Goal: Navigation & Orientation: Understand site structure

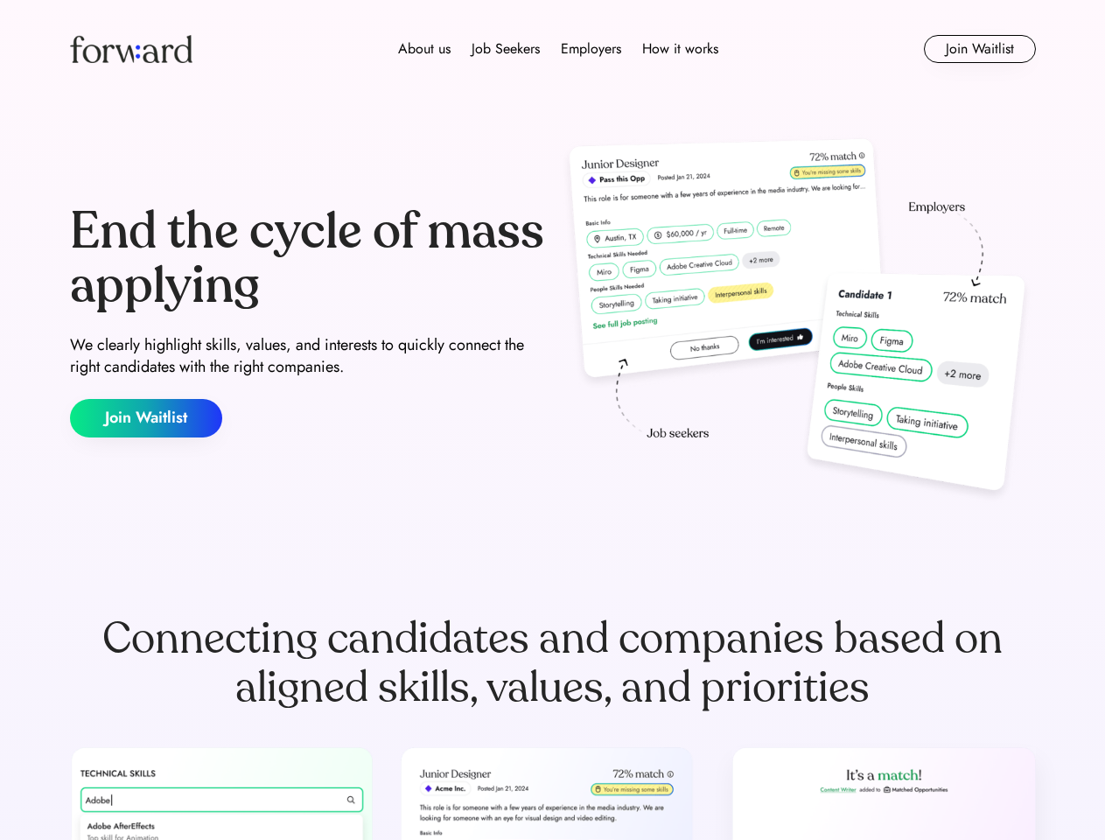
click at [552, 420] on div "End the cycle of mass applying We clearly highlight skills, values, and interes…" at bounding box center [553, 321] width 966 height 376
click at [553, 49] on div "About us Job Seekers Employers How it works" at bounding box center [559, 49] width 690 height 21
click at [131, 49] on img at bounding box center [131, 49] width 123 height 28
click at [558, 49] on div "About us Job Seekers Employers How it works" at bounding box center [559, 49] width 690 height 21
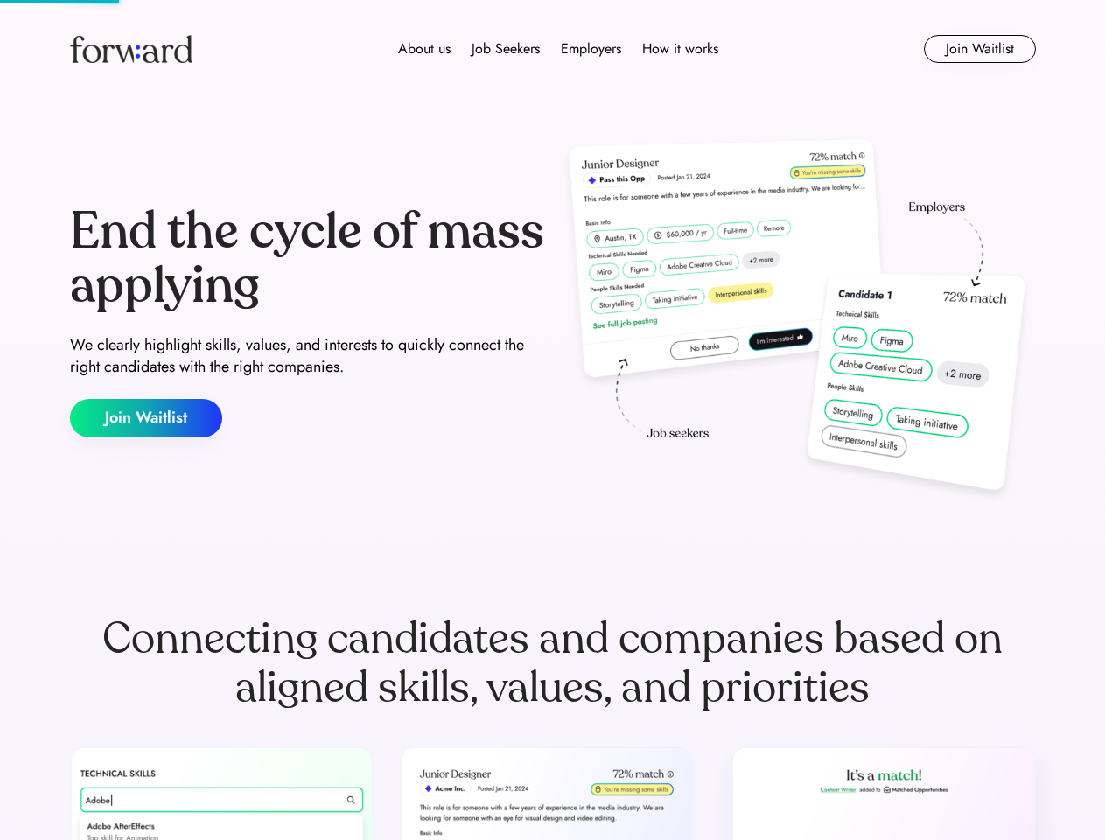
click at [425, 49] on div "About us" at bounding box center [424, 49] width 53 height 21
click at [506, 49] on div "Job Seekers" at bounding box center [506, 49] width 68 height 21
click at [591, 49] on div "Employers" at bounding box center [591, 49] width 60 height 21
click at [679, 49] on div "How it works" at bounding box center [680, 49] width 76 height 21
